Goal: Task Accomplishment & Management: Manage account settings

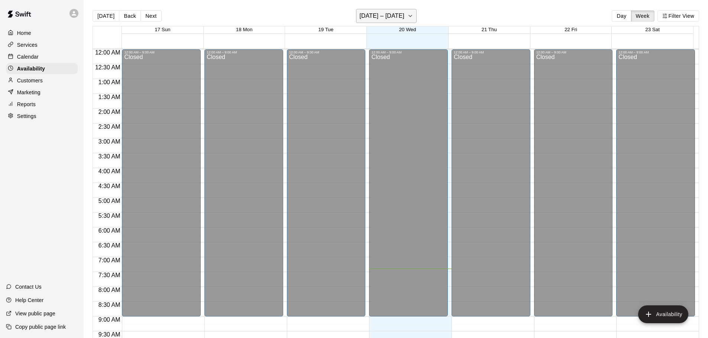
click at [371, 16] on h6 "August 17 – 23" at bounding box center [381, 16] width 45 height 10
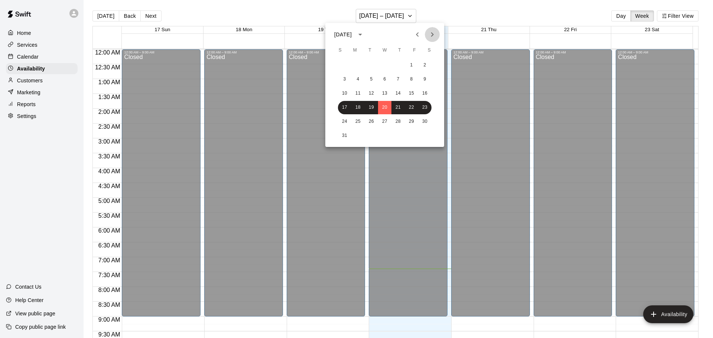
click at [435, 32] on icon "Next month" at bounding box center [432, 34] width 9 height 9
click at [356, 67] on button "1" at bounding box center [357, 65] width 13 height 13
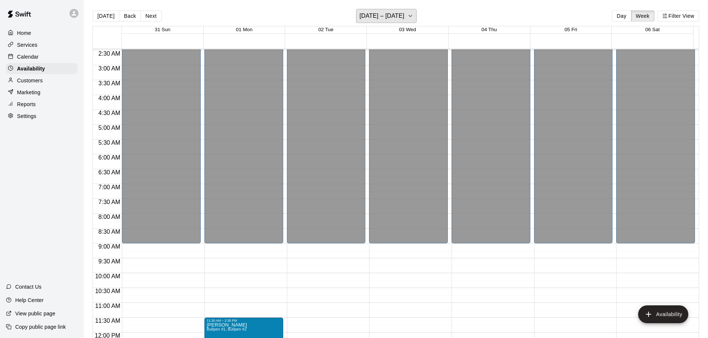
scroll to position [260, 0]
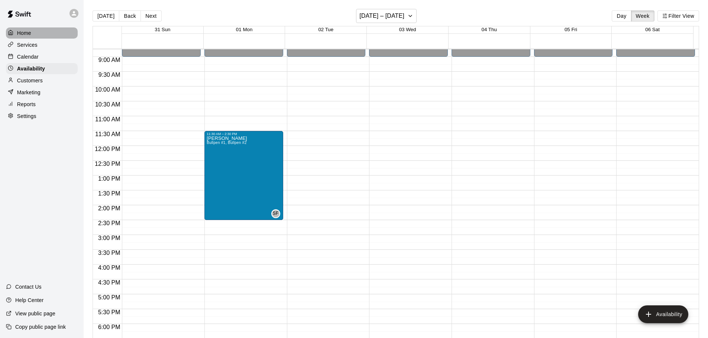
click at [31, 34] on div "Home" at bounding box center [42, 32] width 72 height 11
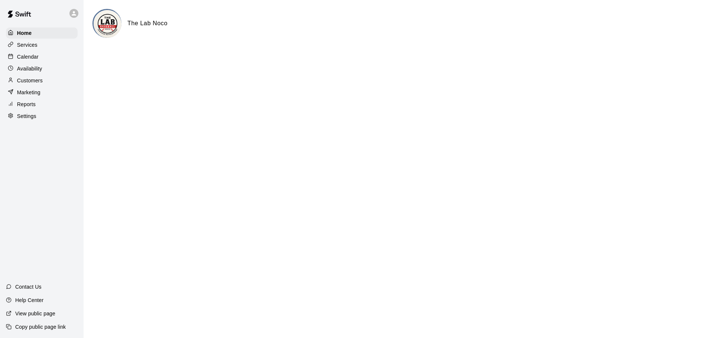
click at [26, 120] on p "Settings" at bounding box center [26, 116] width 19 height 7
select select "**"
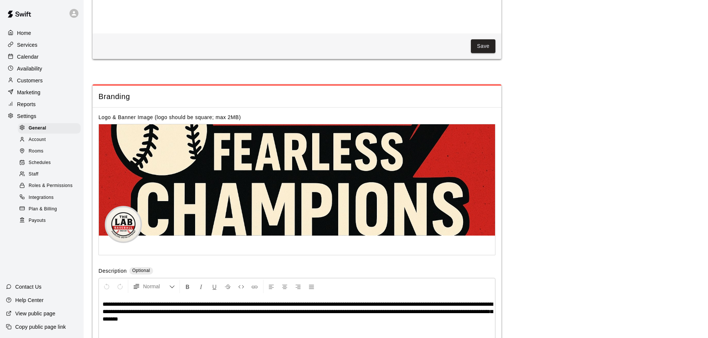
scroll to position [1458, 0]
click at [43, 213] on span "Plan & Billing" at bounding box center [43, 209] width 28 height 7
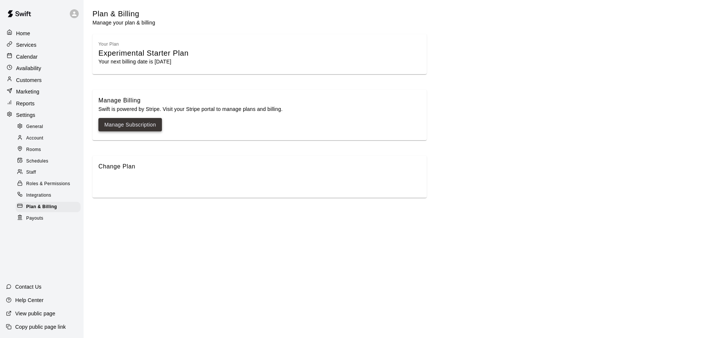
click at [146, 128] on link "Manage Subscription" at bounding box center [130, 124] width 52 height 9
click at [132, 123] on link "Manage Subscription" at bounding box center [130, 124] width 52 height 9
click at [109, 121] on link "Manage Subscription" at bounding box center [130, 124] width 52 height 9
